Goal: Navigation & Orientation: Find specific page/section

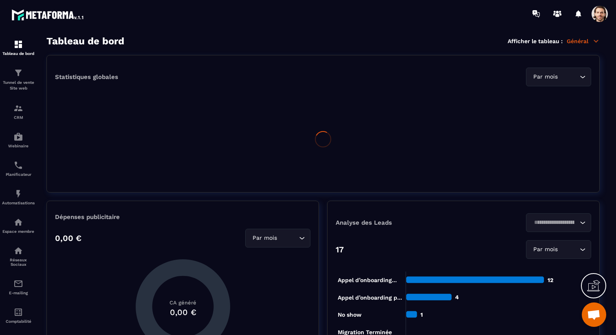
click at [601, 9] on span at bounding box center [600, 14] width 16 height 16
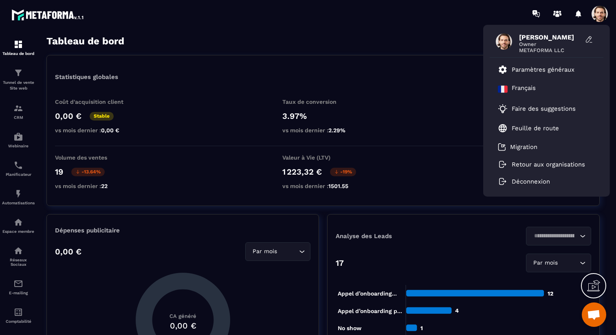
click at [332, 37] on div "Tableau de bord Afficher le tableau : Général" at bounding box center [322, 40] width 553 height 11
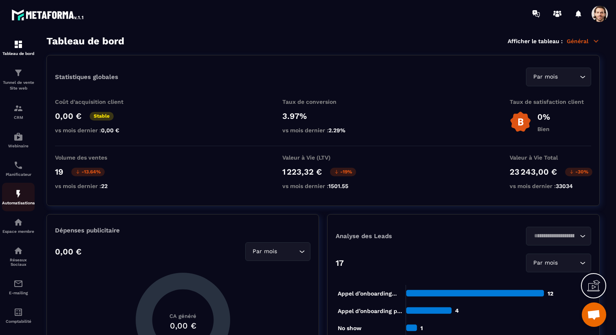
click at [22, 208] on link "Automatisations" at bounding box center [18, 197] width 33 height 29
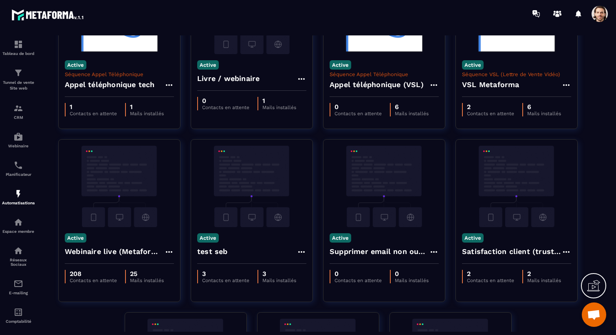
scroll to position [297, 0]
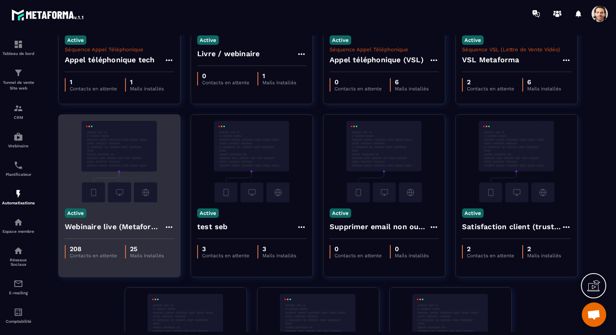
click at [146, 231] on h4 "Webinaire live (Metaforma)" at bounding box center [114, 226] width 99 height 11
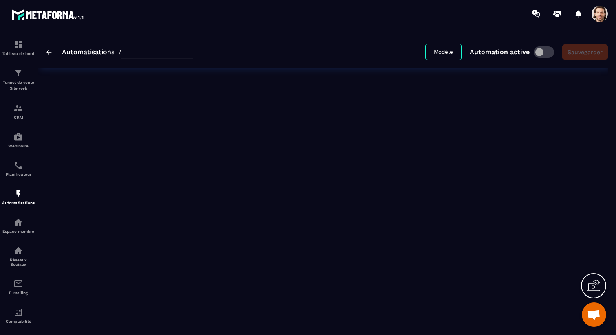
type input "**********"
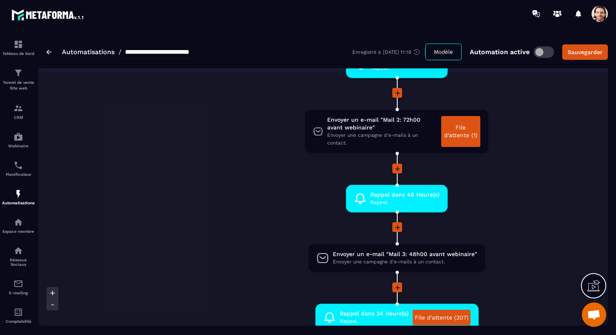
scroll to position [293, 0]
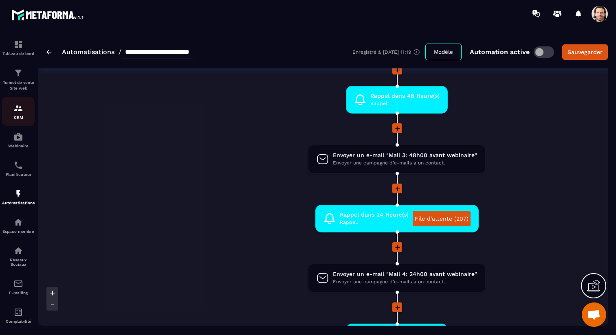
drag, startPoint x: 24, startPoint y: 78, endPoint x: 24, endPoint y: 102, distance: 24.1
click at [24, 78] on div "Tunnel de vente Site web" at bounding box center [18, 79] width 33 height 23
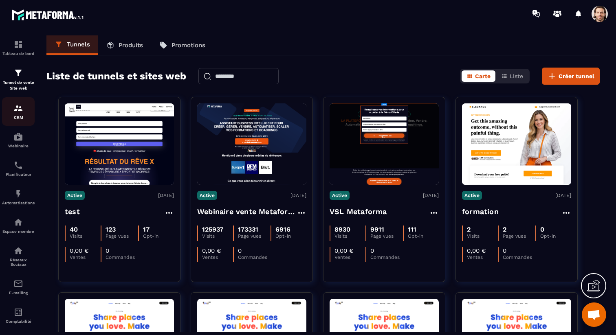
click at [21, 120] on p "CRM" at bounding box center [18, 117] width 33 height 4
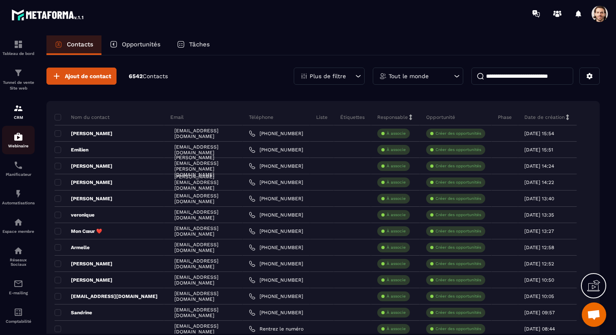
click at [19, 144] on p "Webinaire" at bounding box center [18, 146] width 33 height 4
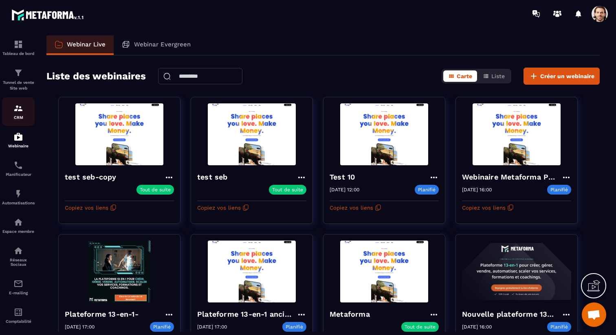
click at [23, 105] on img at bounding box center [18, 109] width 10 height 10
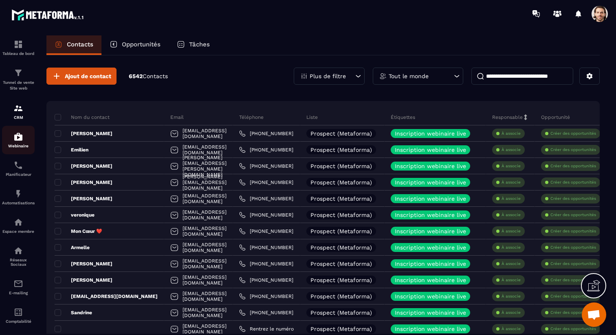
click at [22, 142] on img at bounding box center [18, 137] width 10 height 10
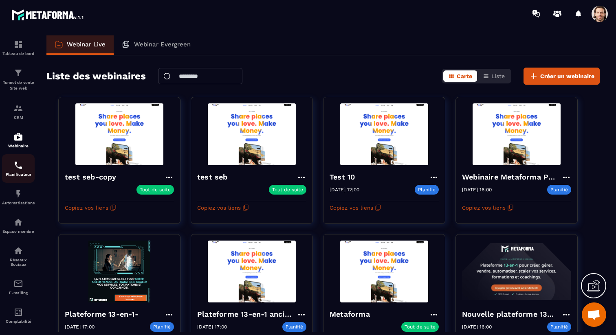
click at [19, 170] on img at bounding box center [18, 166] width 10 height 10
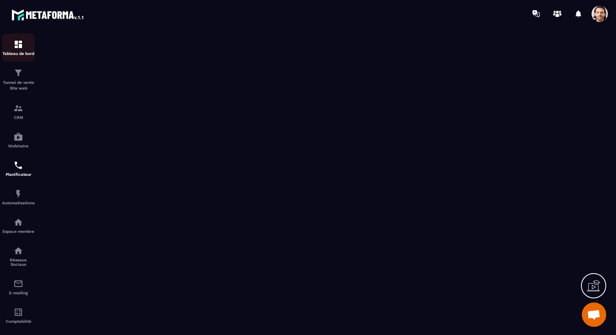
click at [17, 46] on img at bounding box center [18, 45] width 10 height 10
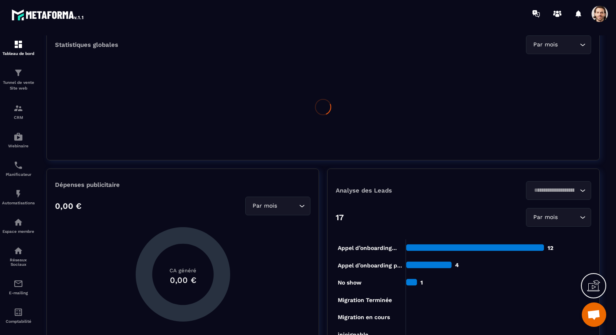
scroll to position [58, 0]
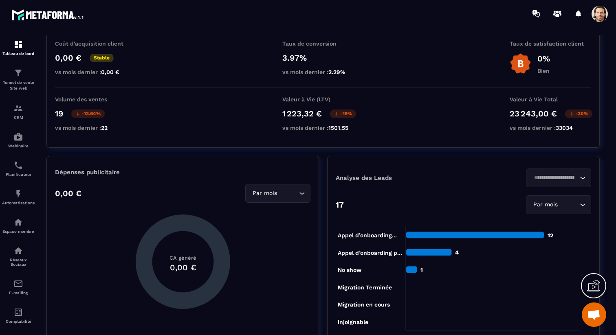
click at [604, 15] on span at bounding box center [600, 14] width 16 height 16
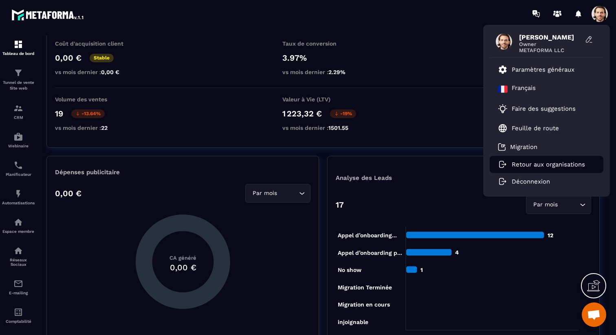
click at [543, 164] on p "Retour aux organisations" at bounding box center [548, 164] width 73 height 7
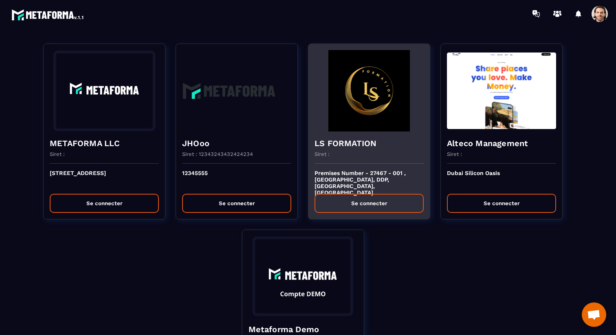
click at [399, 136] on div "LS FORMATION Siret :" at bounding box center [369, 148] width 121 height 32
